Goal: Navigation & Orientation: Understand site structure

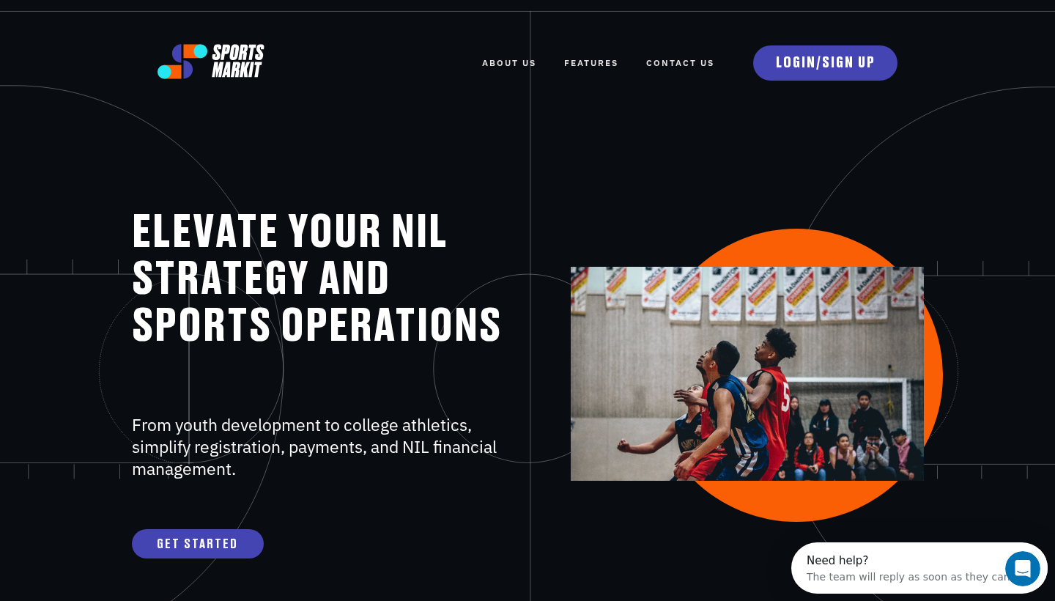
click at [601, 67] on link "FEATURES" at bounding box center [591, 63] width 54 height 32
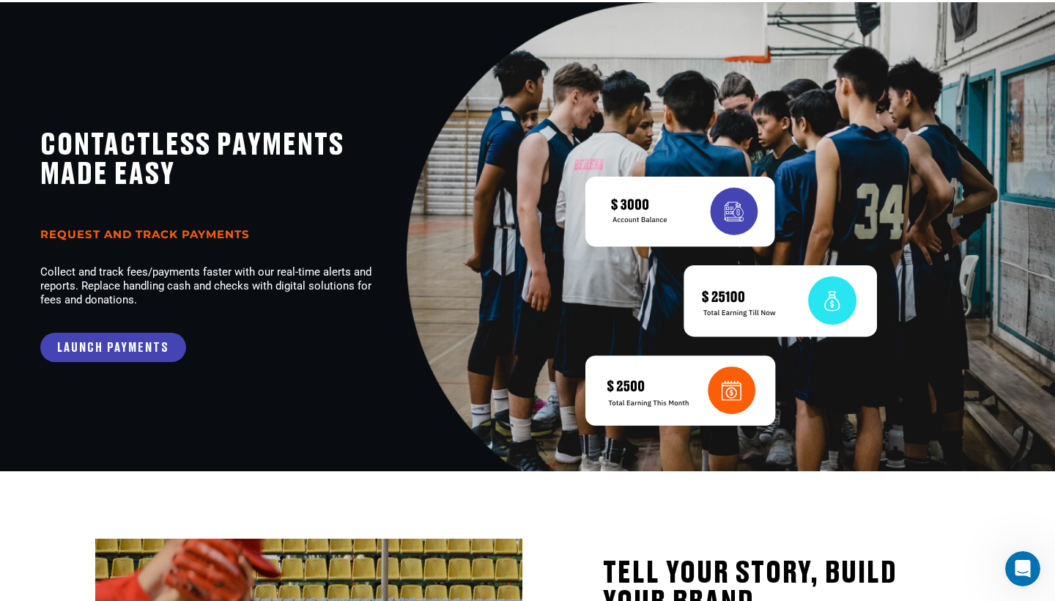
scroll to position [1374, 0]
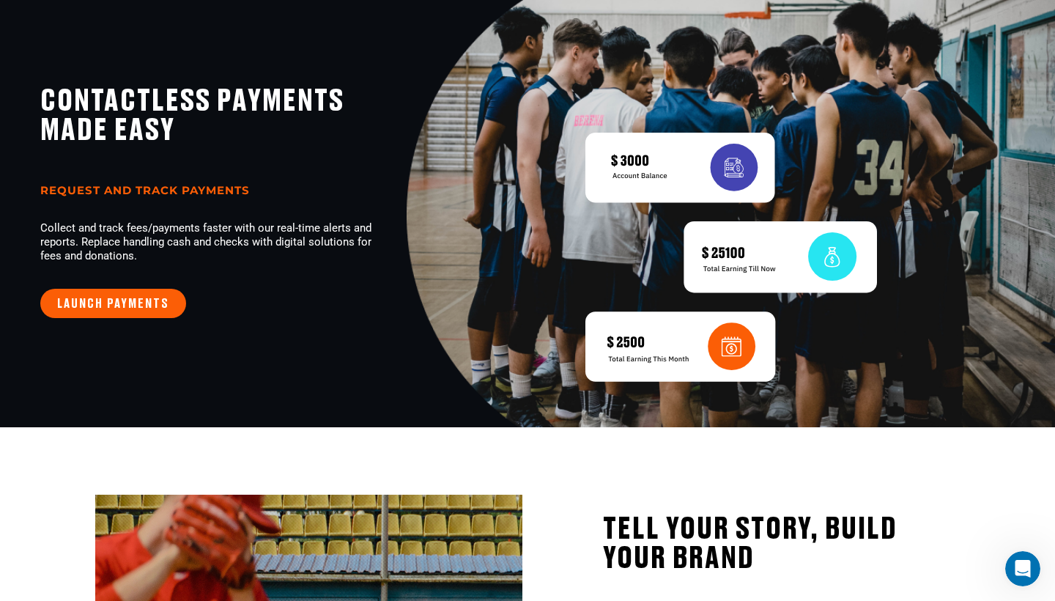
click at [171, 302] on link "LAUNCH PAYMENTS" at bounding box center [113, 303] width 146 height 29
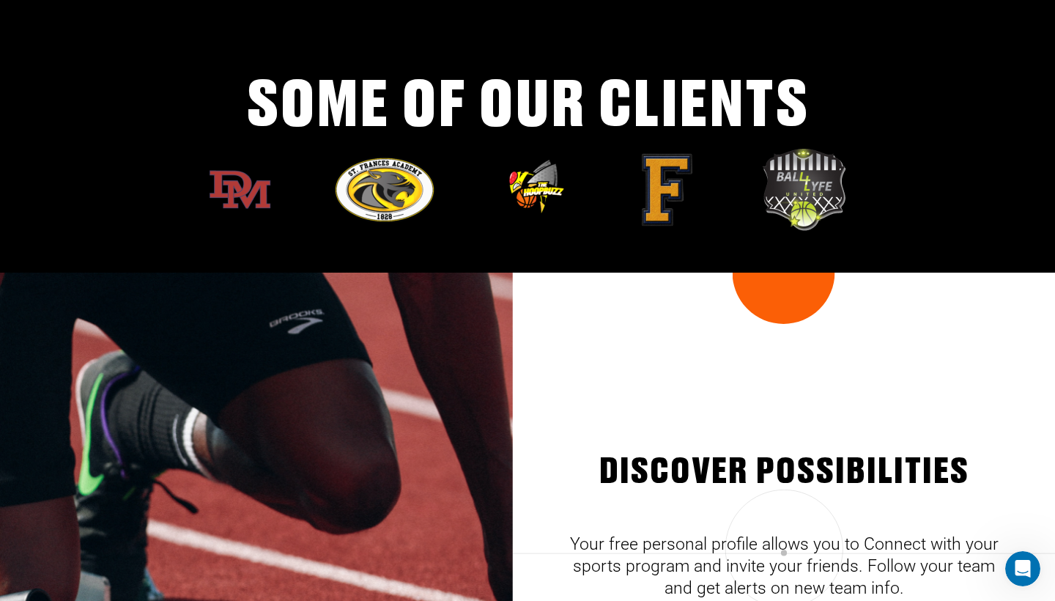
scroll to position [4150, 0]
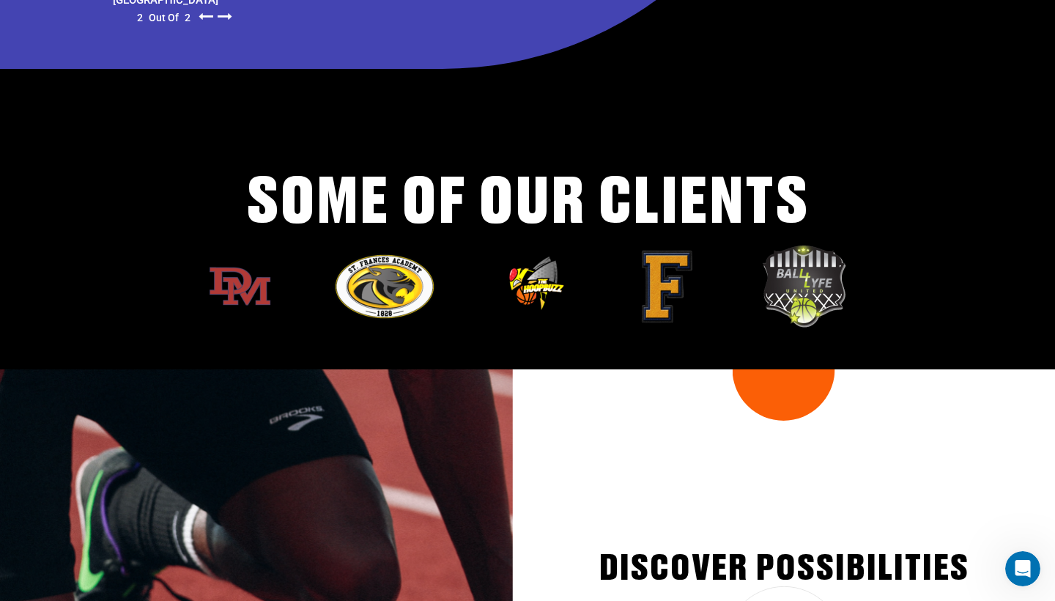
click at [653, 295] on img at bounding box center [666, 286] width 73 height 73
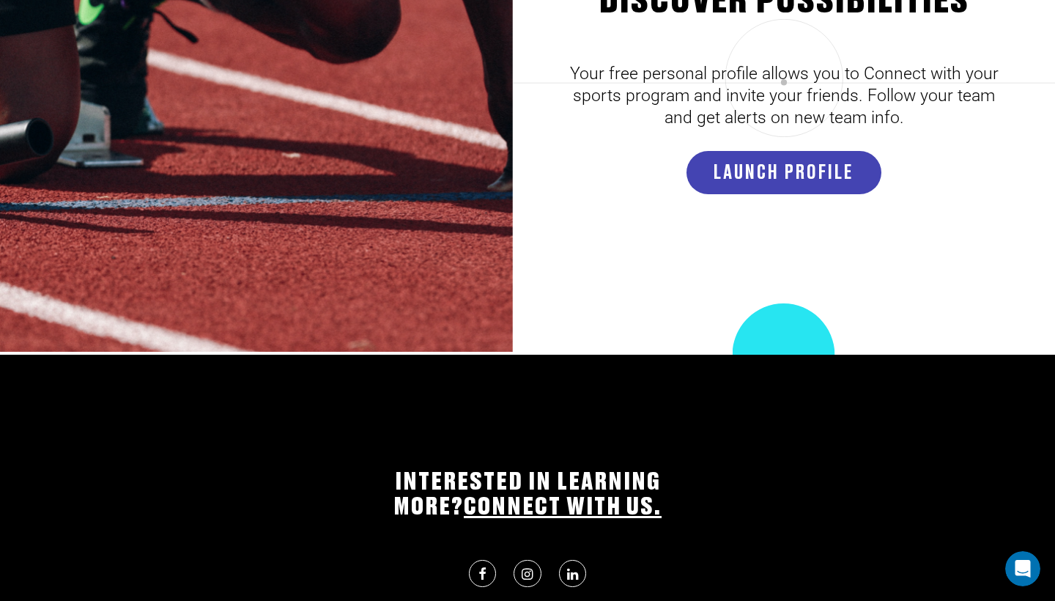
scroll to position [4603, 0]
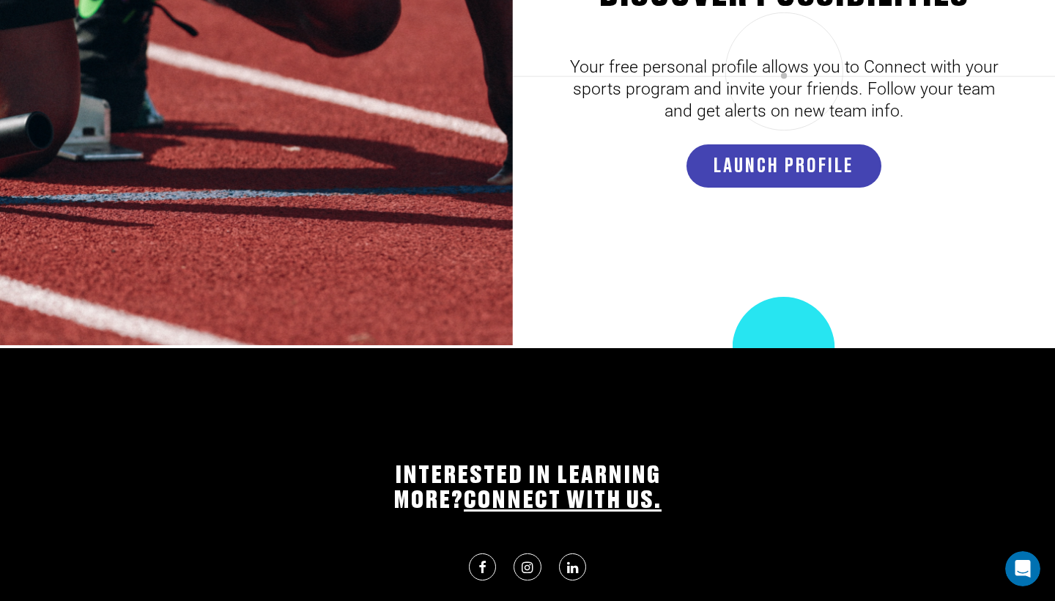
click at [524, 563] on icon at bounding box center [526, 566] width 11 height 13
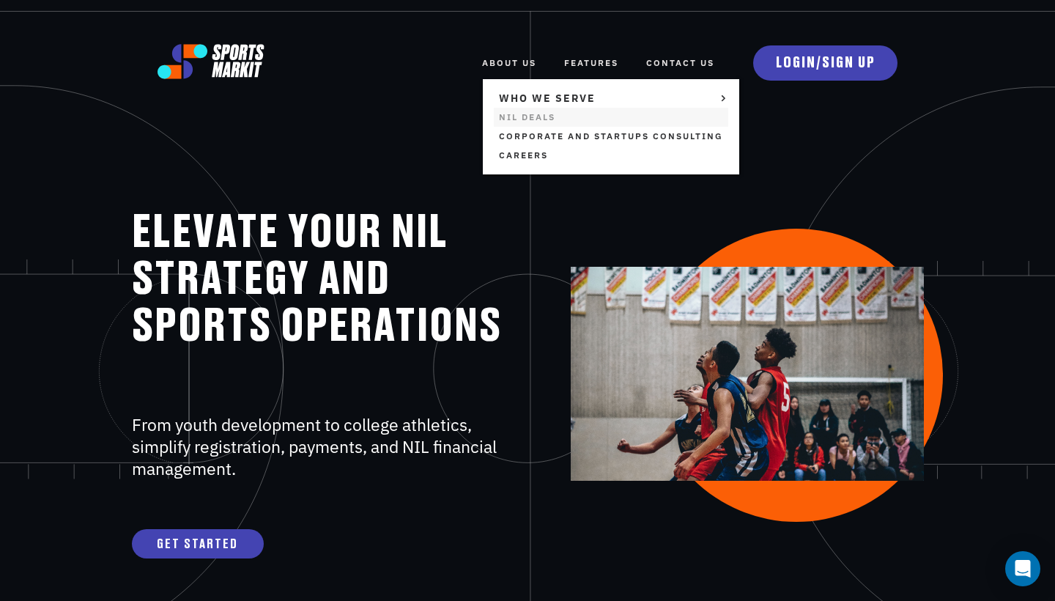
click at [525, 114] on link "NIL Deals" at bounding box center [611, 117] width 234 height 19
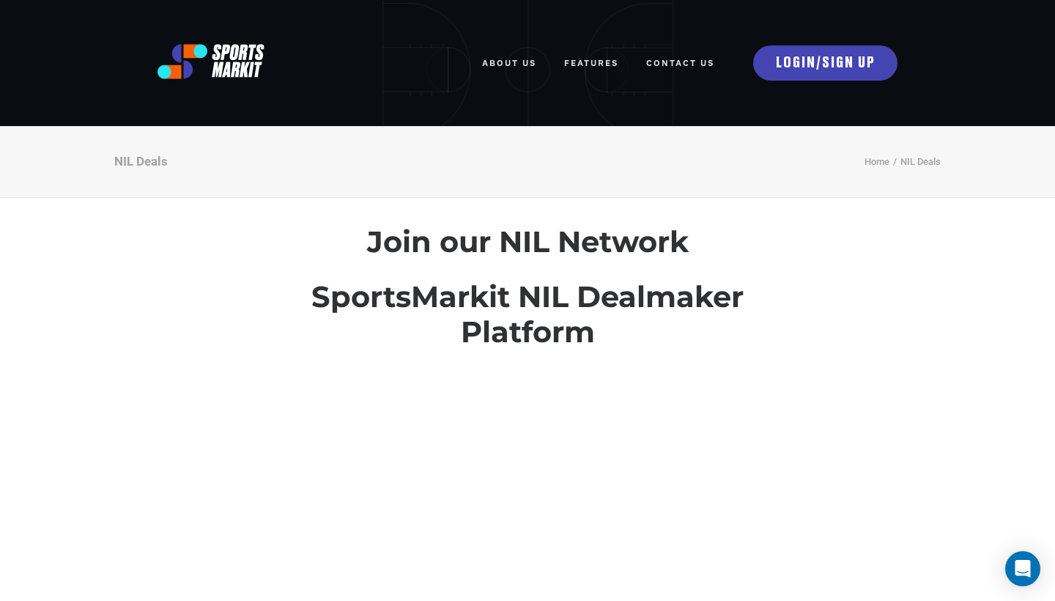
click at [587, 62] on link "FEATURES" at bounding box center [591, 63] width 54 height 32
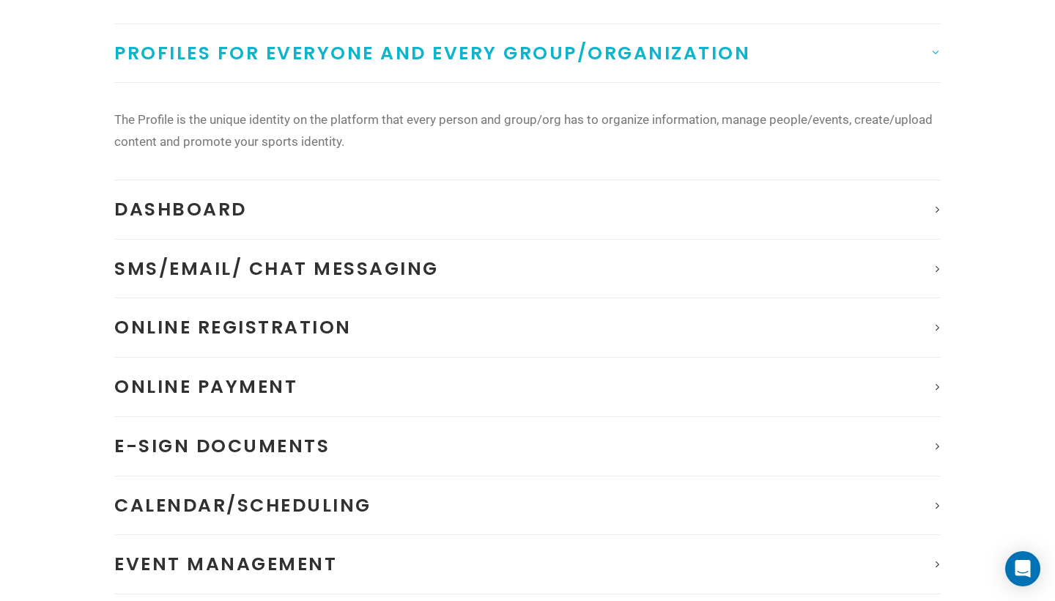
scroll to position [275, 0]
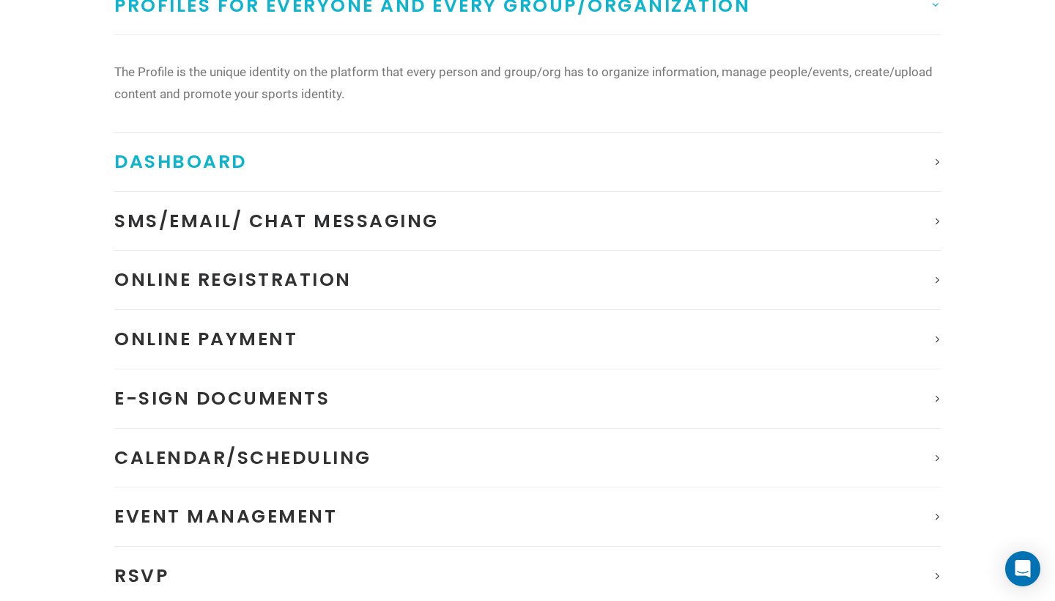
click at [247, 160] on span "Dashboard" at bounding box center [180, 162] width 133 height 26
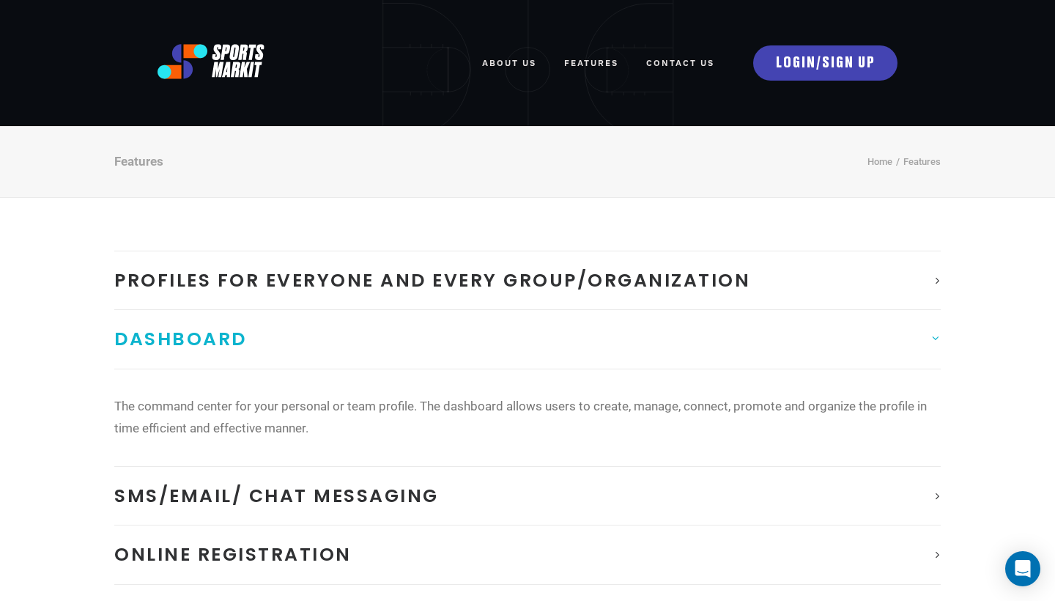
scroll to position [0, 0]
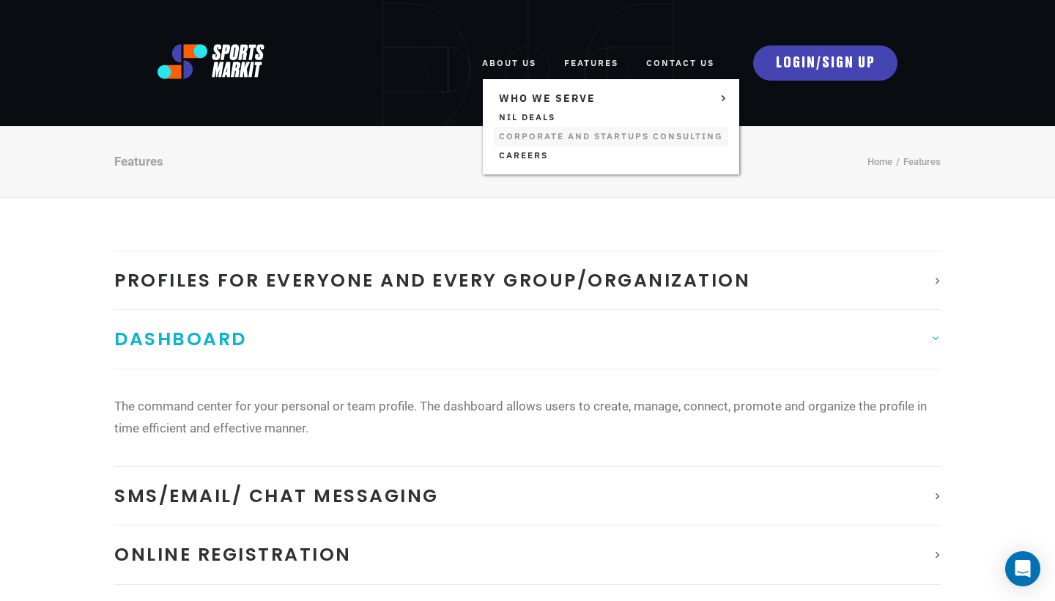
click at [525, 136] on link "Corporate and Startups Consulting" at bounding box center [611, 136] width 234 height 19
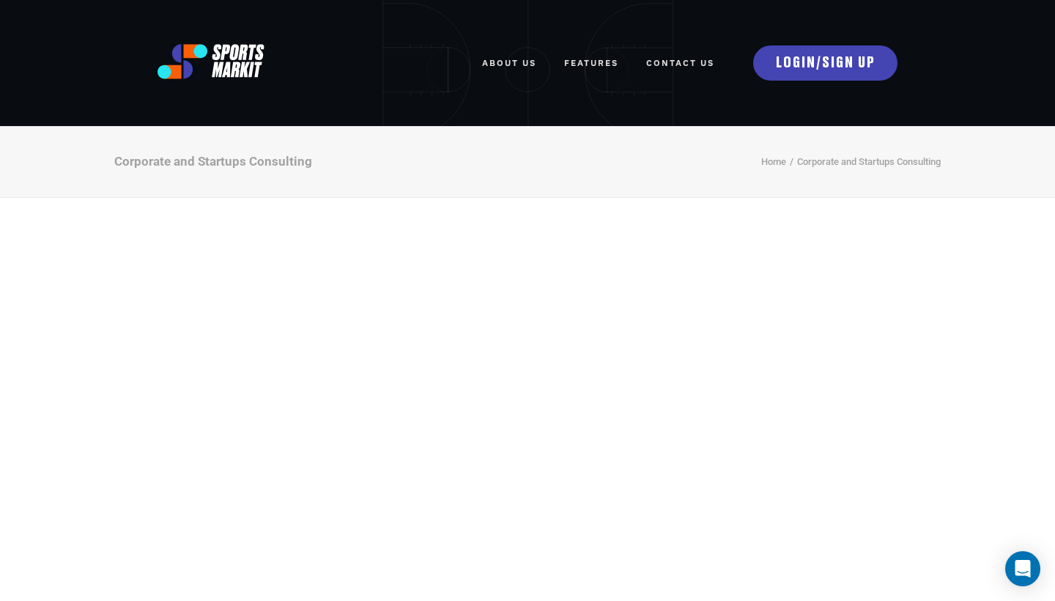
click at [591, 62] on link "FEATURES" at bounding box center [591, 63] width 54 height 32
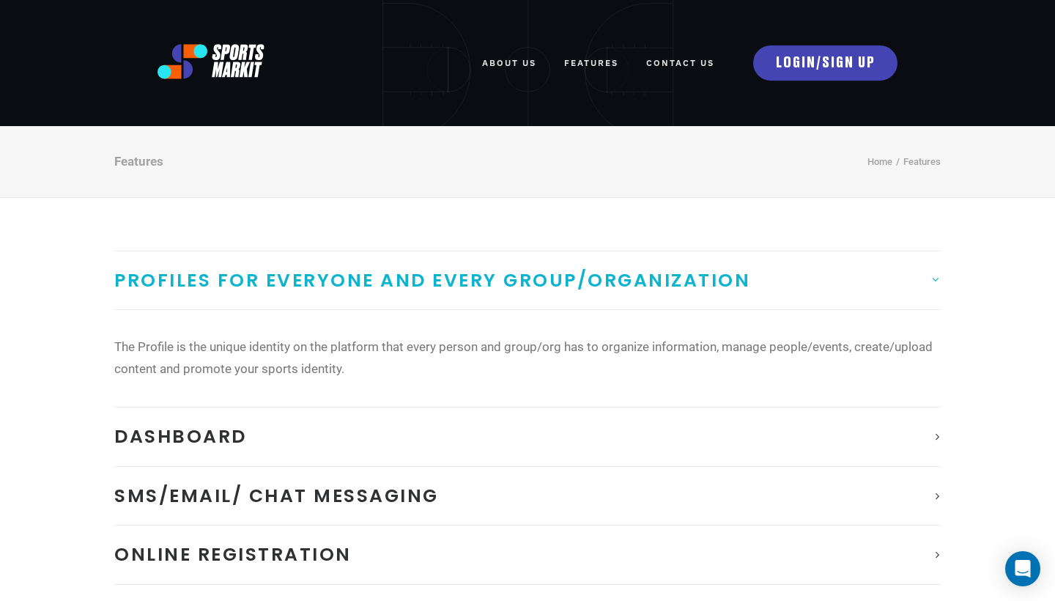
click at [215, 74] on img at bounding box center [210, 61] width 107 height 35
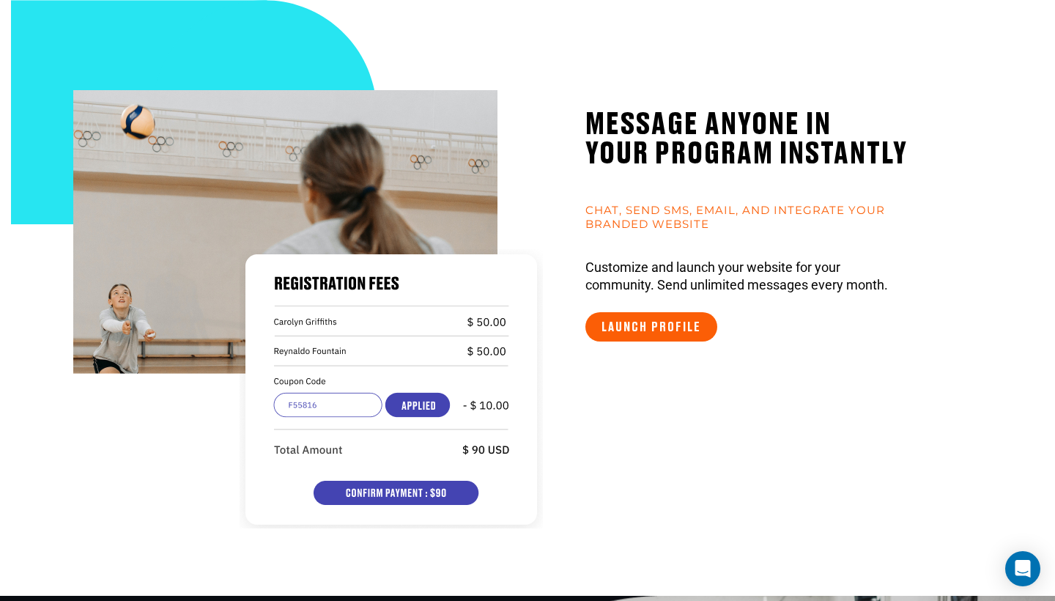
scroll to position [553, 0]
